Goal: Find specific page/section

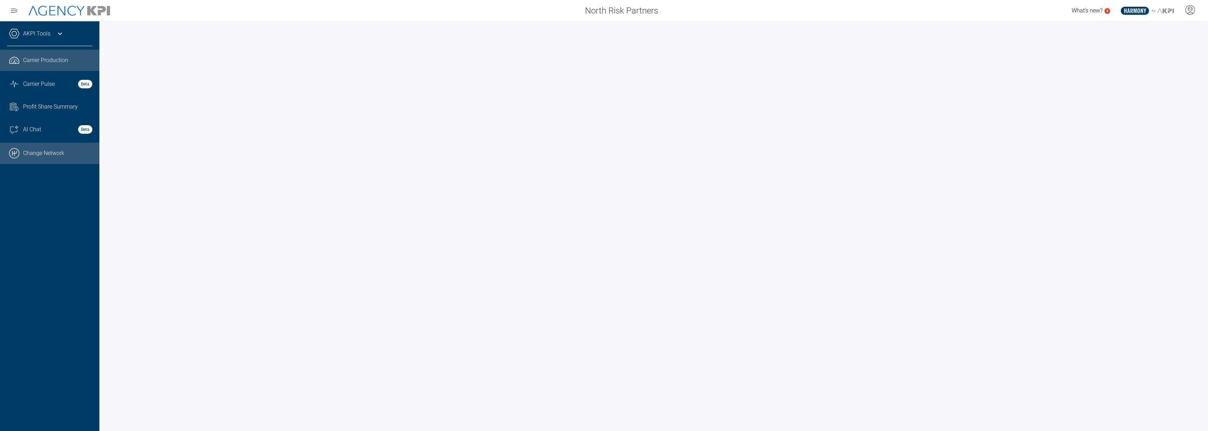
click at [79, 148] on link ".cls-1{fill:none;stroke:#000;stroke-linecap:round;stroke-linejoin:round;stroke-…" at bounding box center [49, 153] width 99 height 21
click at [61, 33] on icon at bounding box center [60, 34] width 4 height 2
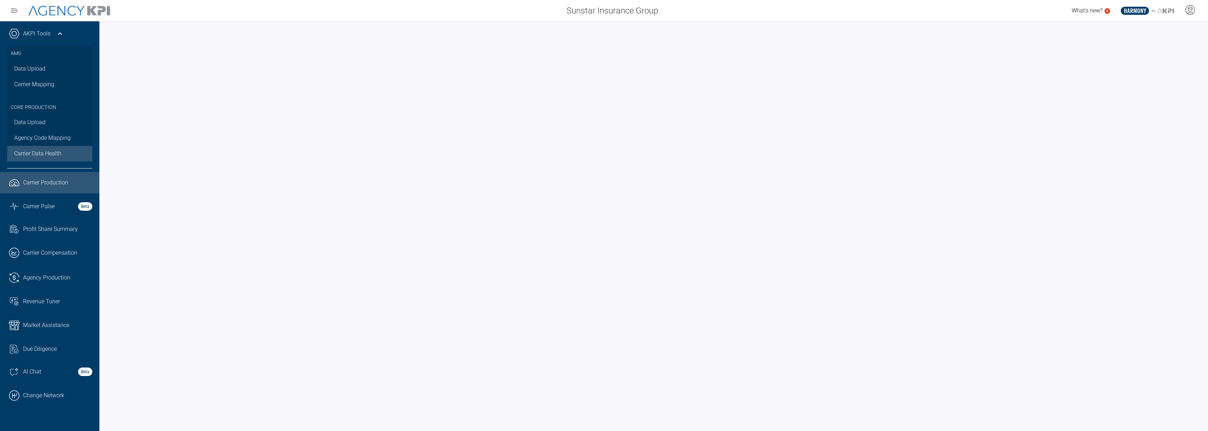
click at [37, 153] on span "Carrier Data Health" at bounding box center [37, 153] width 47 height 9
click at [59, 393] on link ".cls-1{fill:none;stroke:#000;stroke-linecap:round;stroke-linejoin:round;stroke-…" at bounding box center [49, 395] width 99 height 21
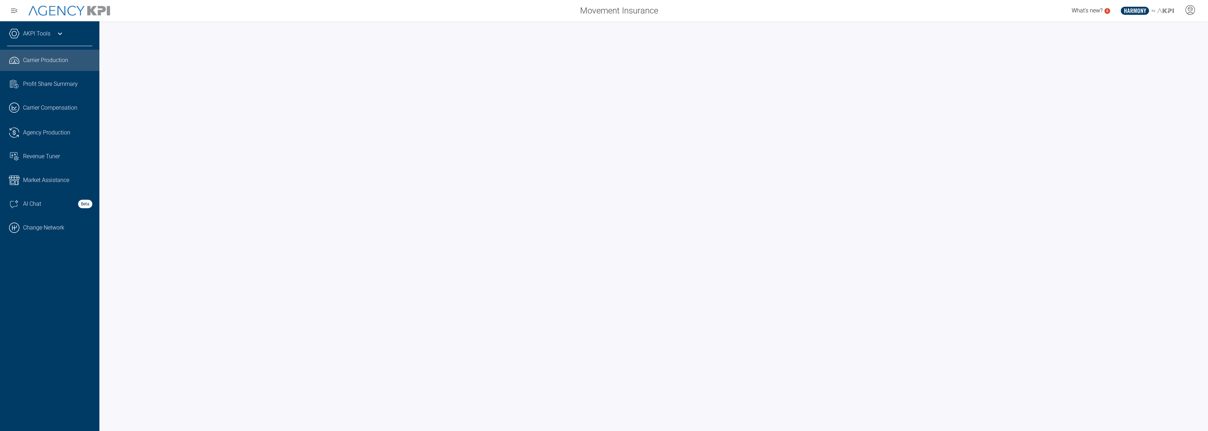
click at [57, 62] on span "Carrier Production" at bounding box center [45, 60] width 45 height 9
